Goal: Subscribe to service/newsletter

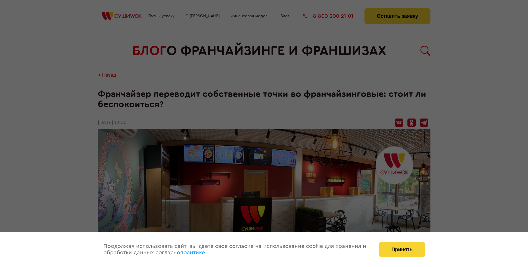
scroll to position [677, 0]
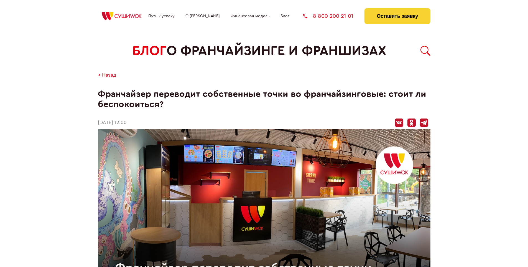
scroll to position [677, 0]
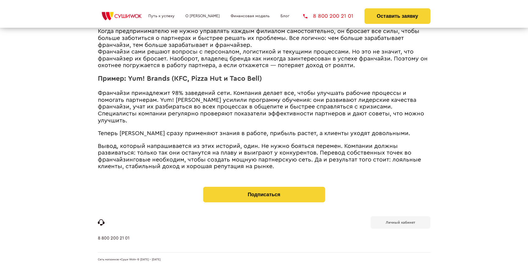
click at [400, 222] on b "Личный кабинет" at bounding box center [400, 222] width 29 height 4
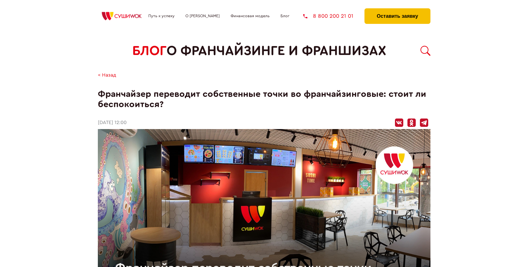
click at [397, 10] on button "Оставить заявку" at bounding box center [397, 16] width 66 height 16
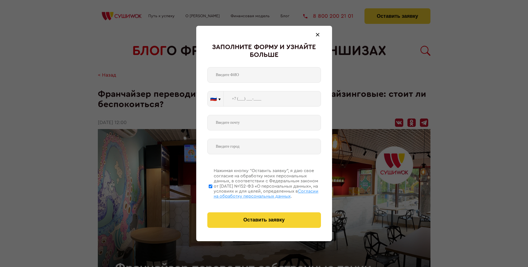
click at [257, 193] on span "Согласии на обработку персональных данных" at bounding box center [266, 193] width 105 height 9
click at [212, 193] on input "Нажимая кнопку “Оставить заявку”, я даю свое согласие на обработку моих персона…" at bounding box center [211, 186] width 4 height 44
checkbox input "false"
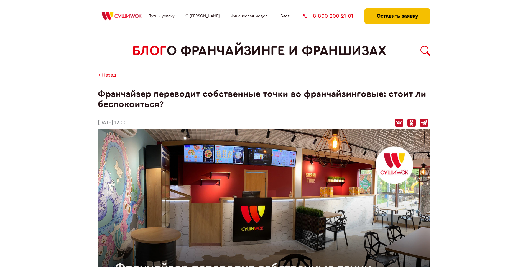
click at [397, 10] on button "Оставить заявку" at bounding box center [397, 16] width 66 height 16
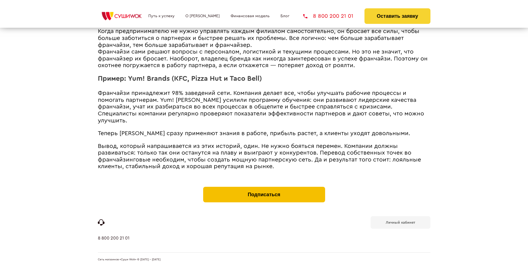
click at [264, 188] on button "Подписаться" at bounding box center [264, 195] width 122 height 16
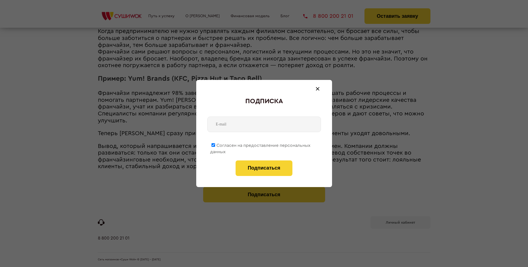
click at [260, 144] on span "Согласен на предоставление персональных данных" at bounding box center [260, 148] width 100 height 11
click at [215, 144] on input "Согласен на предоставление персональных данных" at bounding box center [213, 145] width 4 height 4
checkbox input "false"
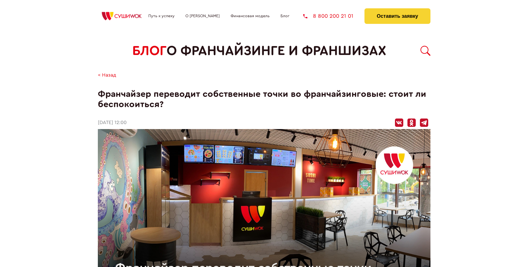
scroll to position [677, 0]
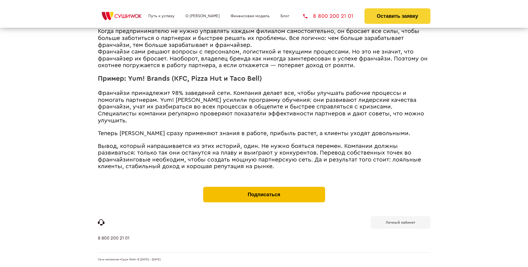
click at [264, 188] on button "Подписаться" at bounding box center [264, 195] width 122 height 16
